Goal: Task Accomplishment & Management: Use online tool/utility

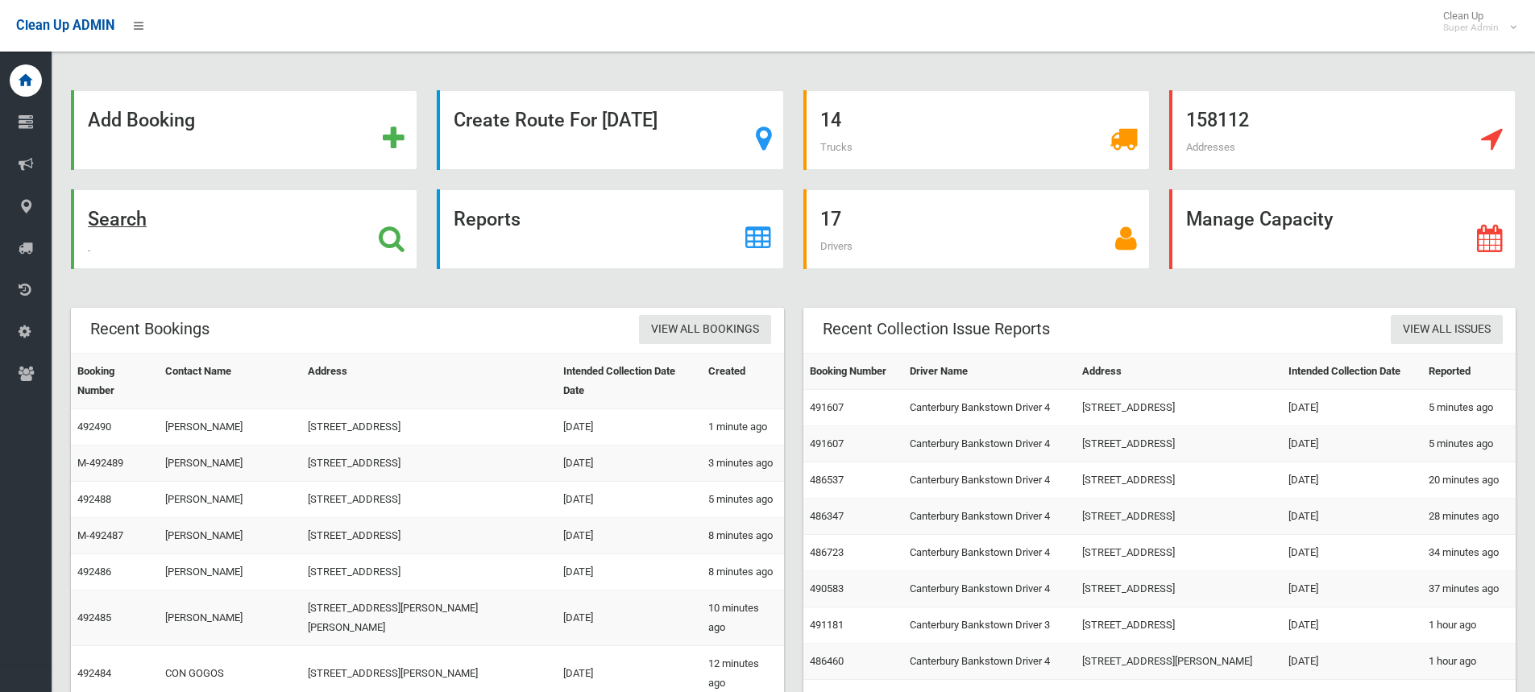
drag, startPoint x: 0, startPoint y: 0, endPoint x: 310, endPoint y: 201, distance: 369.9
click at [310, 201] on div "Search" at bounding box center [244, 229] width 346 height 80
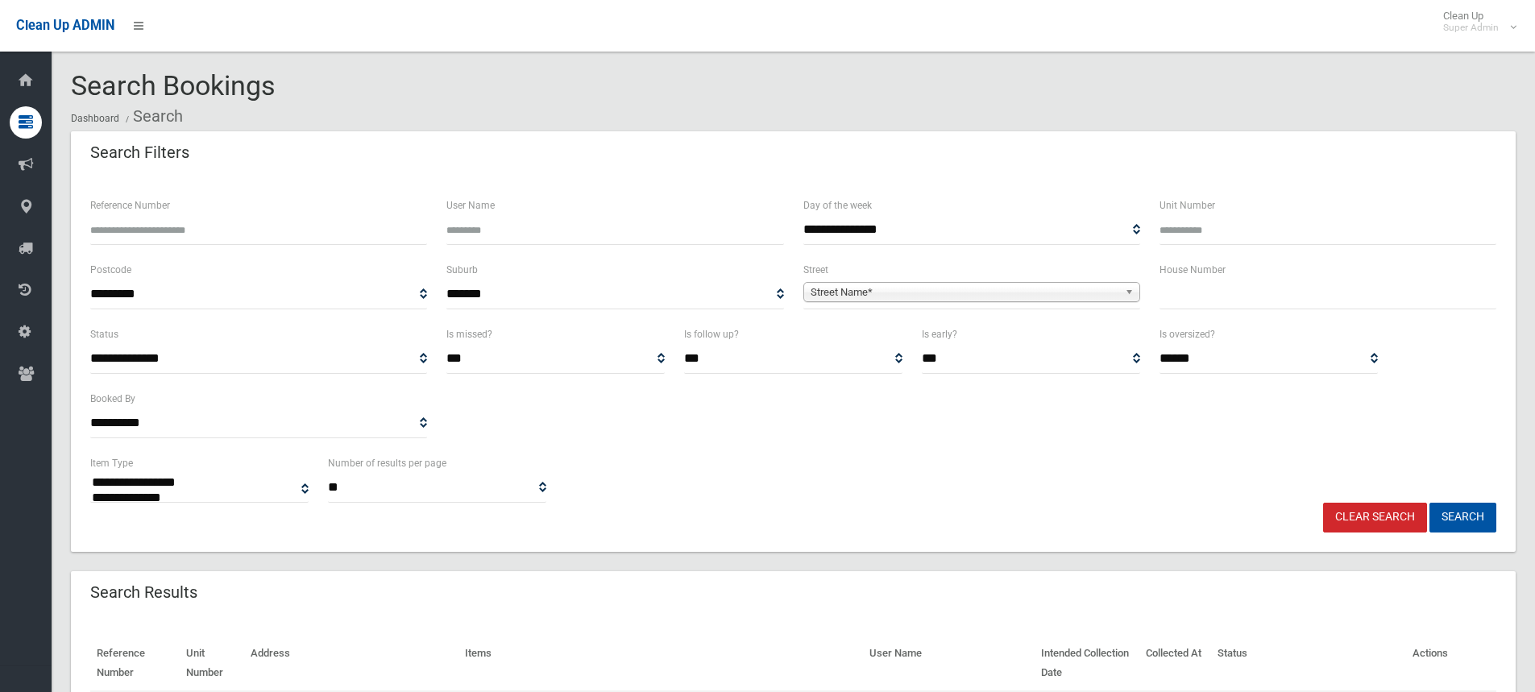
select select
click at [1069, 298] on span "Street Name*" at bounding box center [965, 292] width 308 height 19
type input "******"
click at [1005, 336] on li "Marsha ll Street (BANKSTOWN 2200)" at bounding box center [971, 337] width 329 height 20
click at [1453, 520] on button "Search" at bounding box center [1462, 518] width 67 height 30
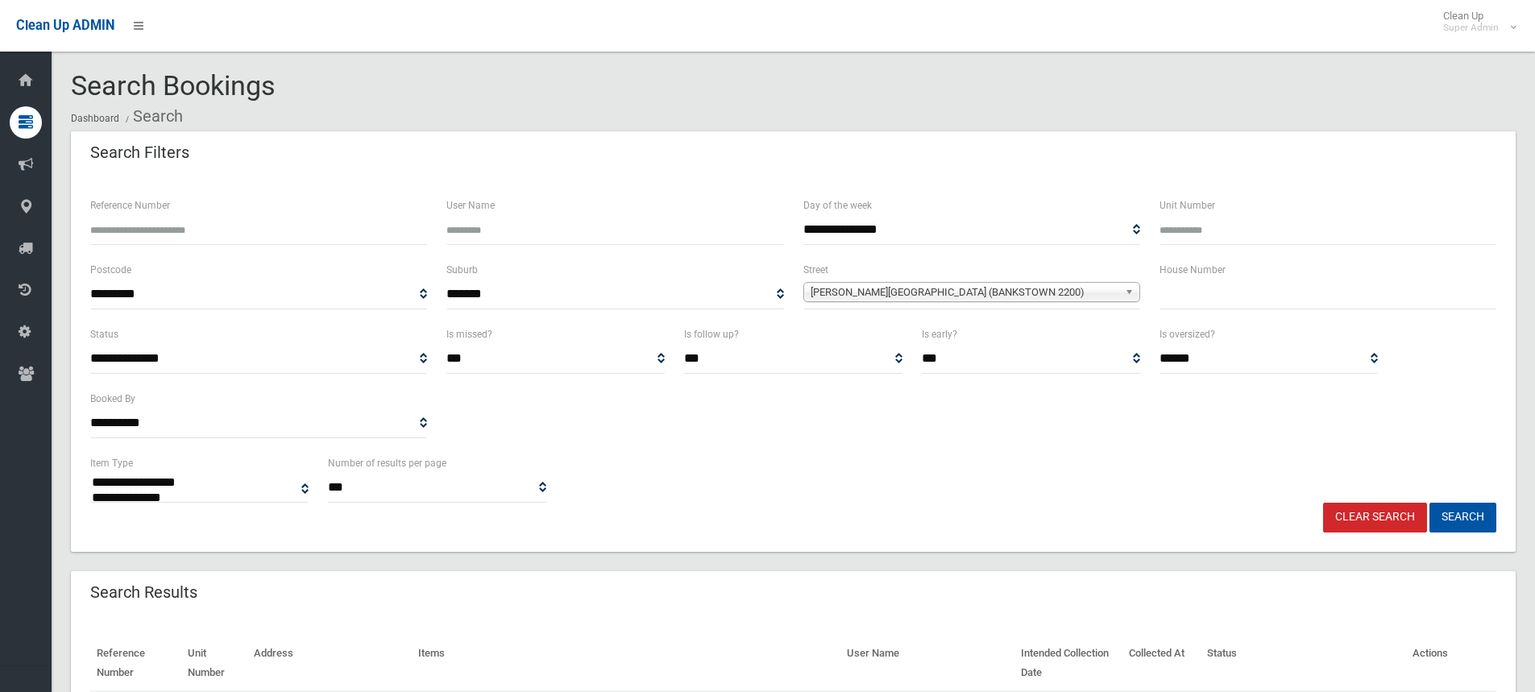
select select
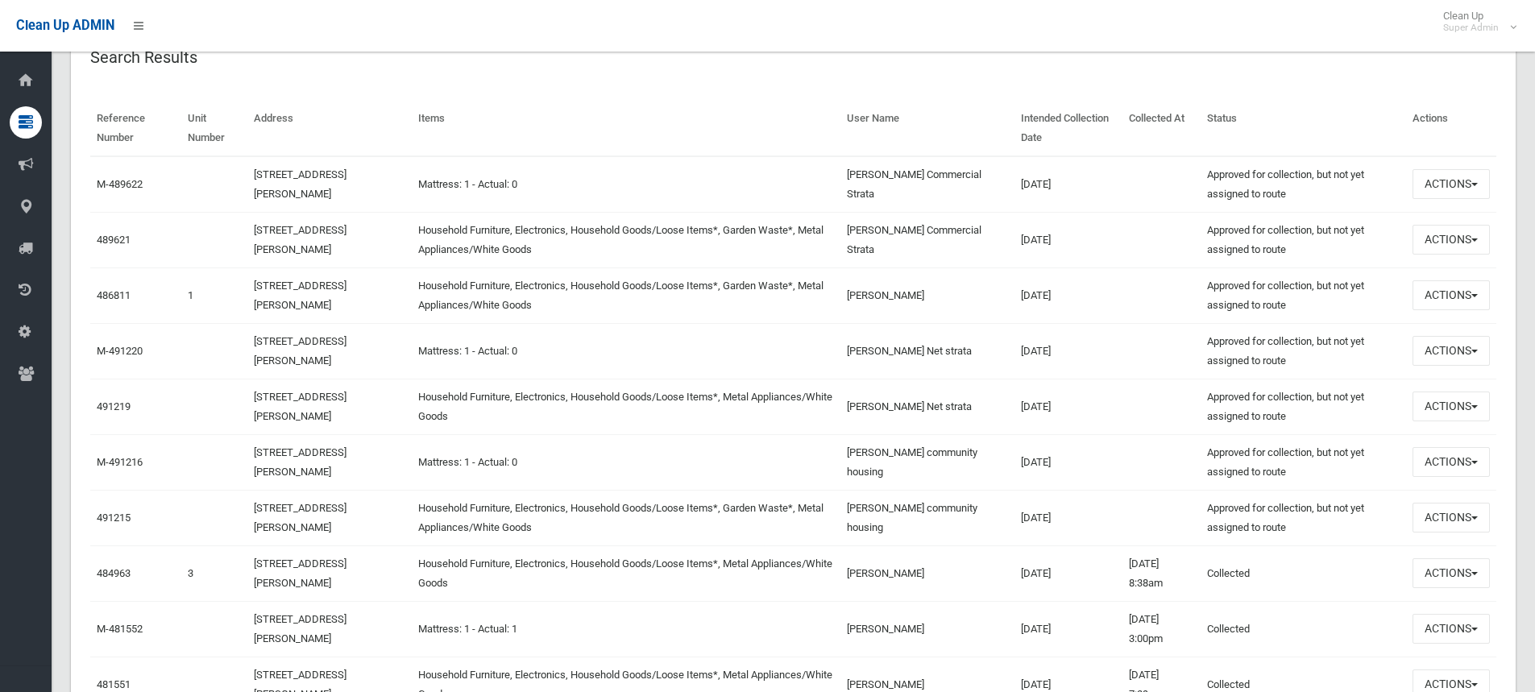
scroll to position [564, 0]
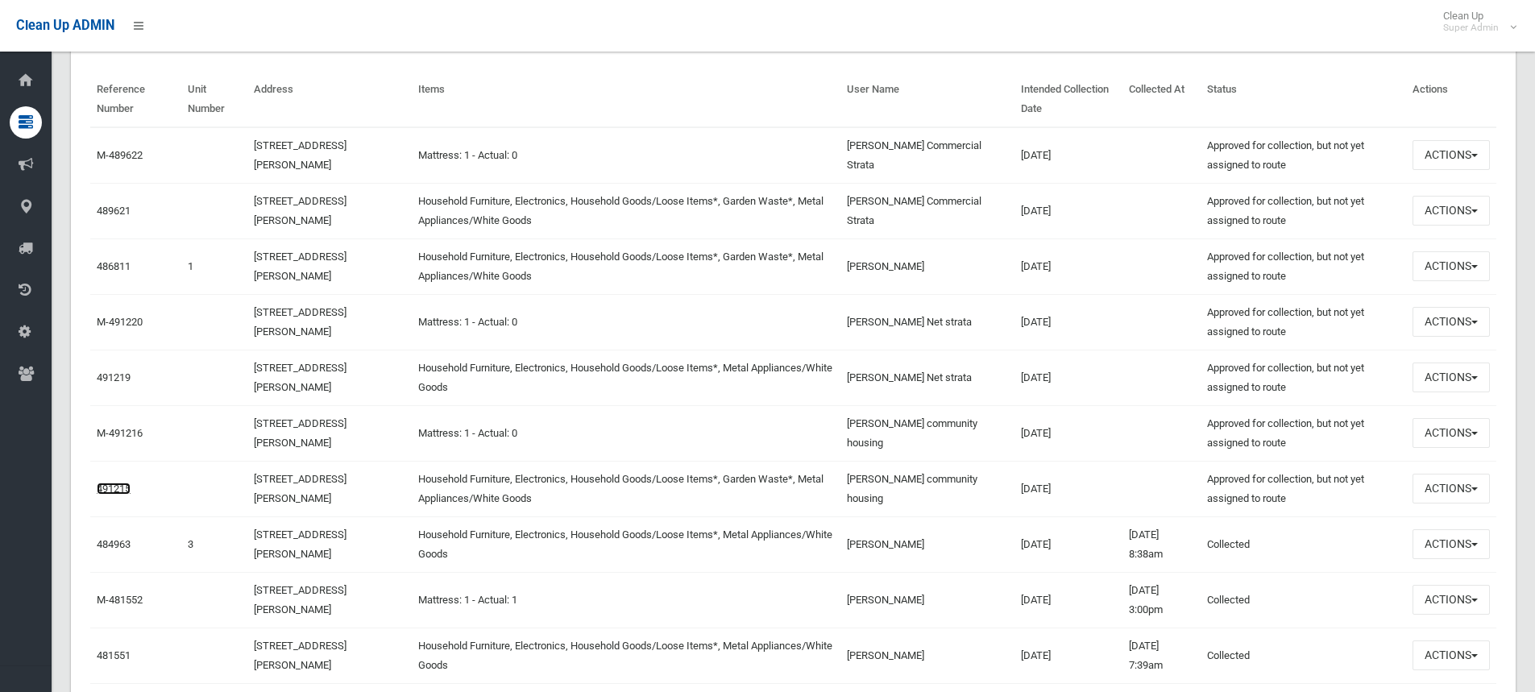
click at [125, 493] on link "491215" at bounding box center [114, 489] width 34 height 12
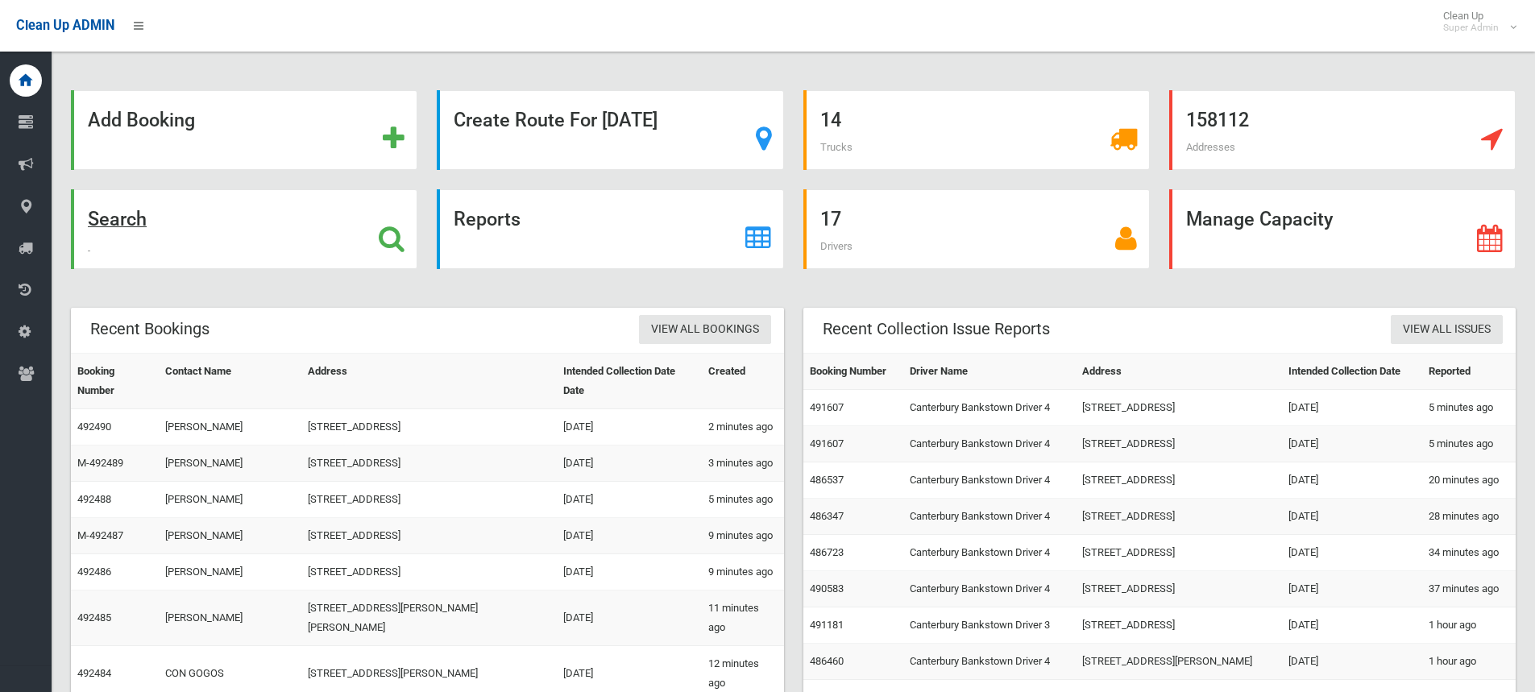
click at [292, 243] on div "Search" at bounding box center [244, 229] width 346 height 80
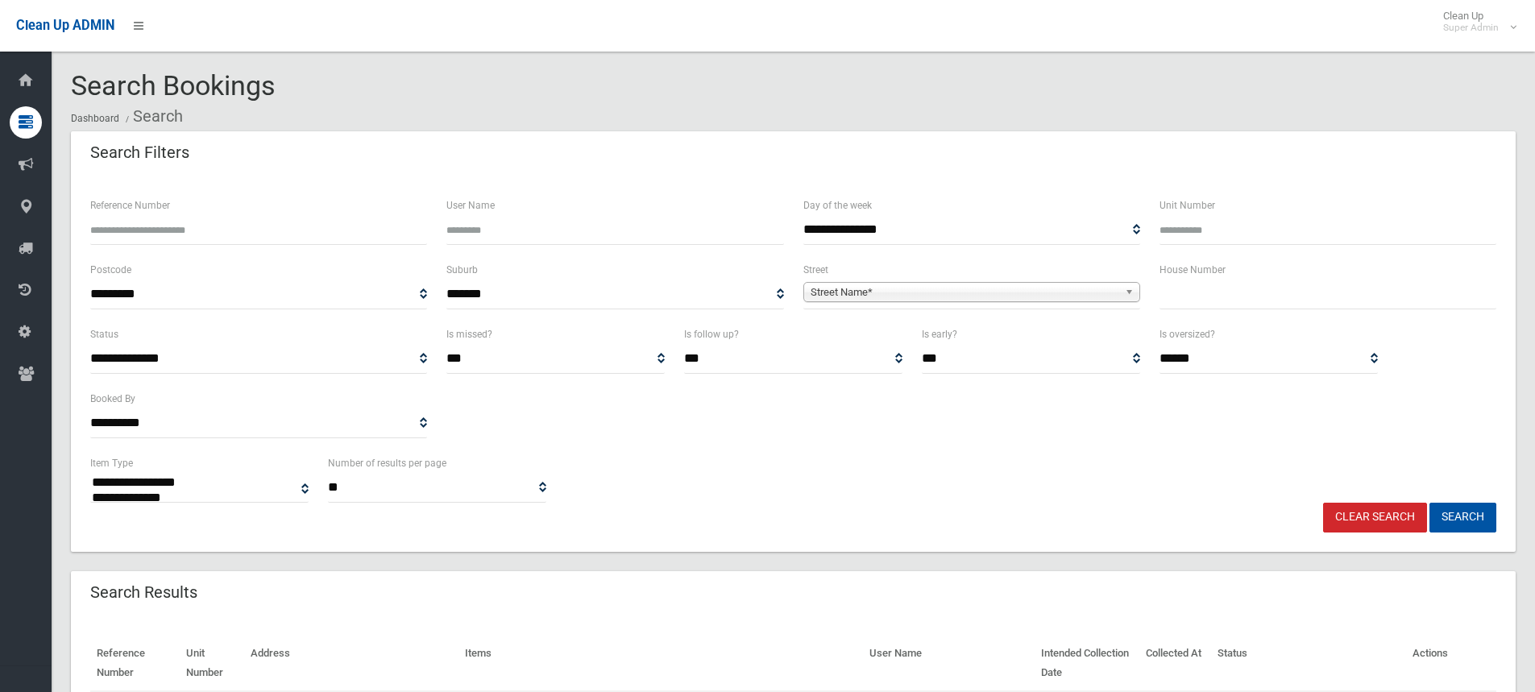
select select
click at [276, 232] on input "Reference Number" at bounding box center [258, 230] width 337 height 30
click at [1201, 296] on input "text" at bounding box center [1327, 295] width 337 height 30
type input "**"
click at [1073, 292] on span "Street Name*" at bounding box center [965, 292] width 308 height 19
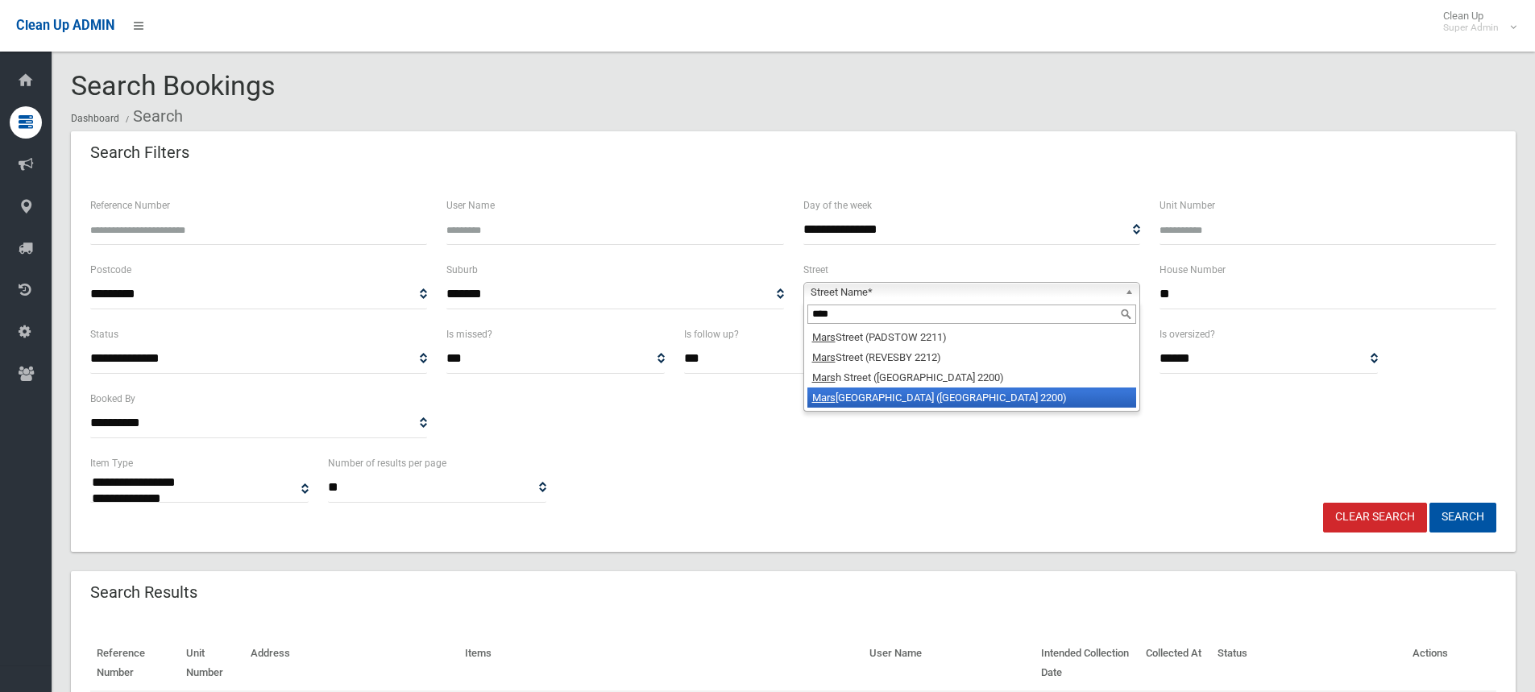
type input "****"
click at [945, 397] on li "[GEOGRAPHIC_DATA] (BANKSTOWN 2200)" at bounding box center [971, 398] width 329 height 20
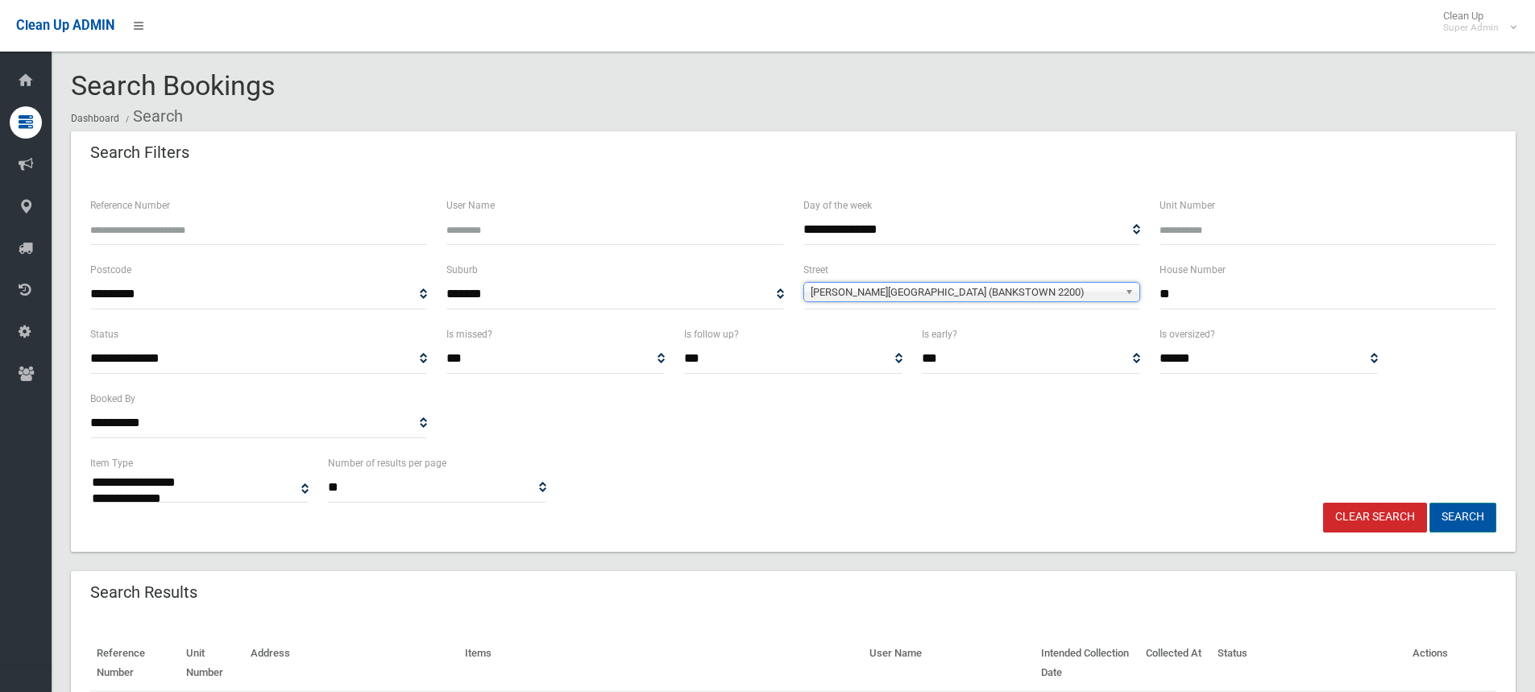
click at [1453, 509] on button "Search" at bounding box center [1462, 518] width 67 height 30
select select
